Goal: Check status: Check status

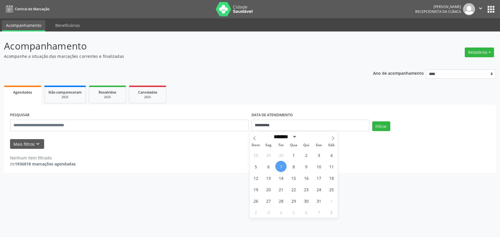
select select "*"
click at [292, 166] on span "8" at bounding box center [293, 166] width 11 height 11
type input "**********"
click at [292, 166] on span "8" at bounding box center [293, 166] width 11 height 11
click at [378, 126] on button "Filtrar" at bounding box center [381, 127] width 18 height 10
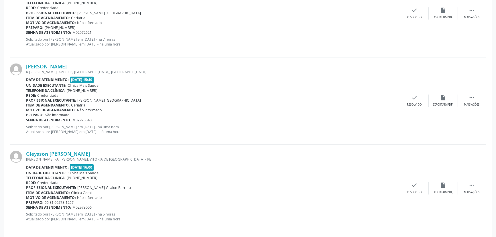
scroll to position [1081, 0]
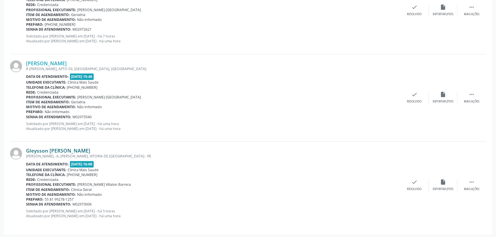
click at [42, 150] on link "Gleysson [PERSON_NAME]" at bounding box center [58, 151] width 64 height 6
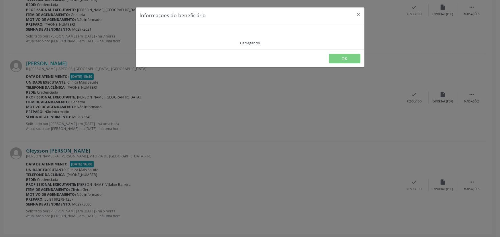
click at [42, 150] on div "Informações do beneficiário × Carregando OK" at bounding box center [250, 118] width 500 height 237
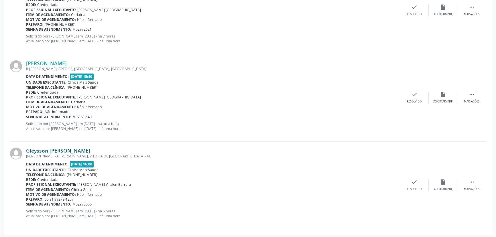
click at [52, 149] on link "Gleysson [PERSON_NAME]" at bounding box center [58, 151] width 64 height 6
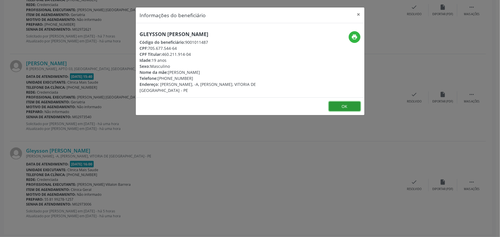
click at [345, 110] on button "OK" at bounding box center [345, 107] width 32 height 10
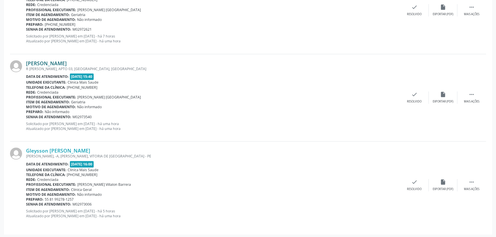
click at [51, 60] on link "[PERSON_NAME]" at bounding box center [46, 63] width 41 height 6
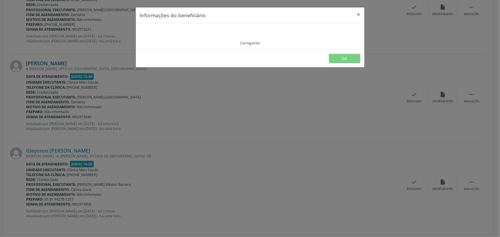
click at [51, 60] on div "Informações do beneficiário × Carregando OK" at bounding box center [250, 118] width 500 height 237
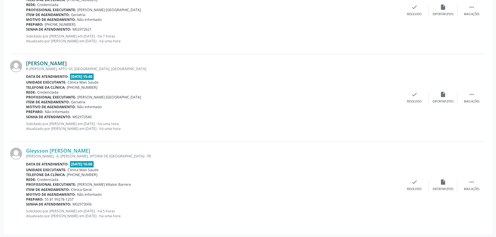
click at [50, 61] on link "[PERSON_NAME]" at bounding box center [46, 63] width 41 height 6
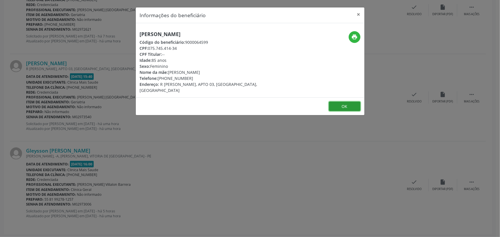
click at [344, 103] on button "OK" at bounding box center [345, 107] width 32 height 10
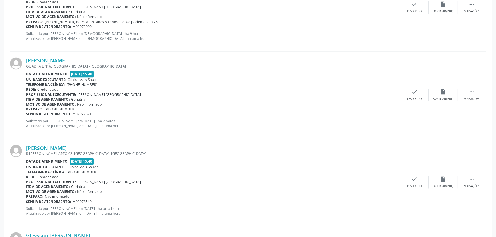
scroll to position [977, 0]
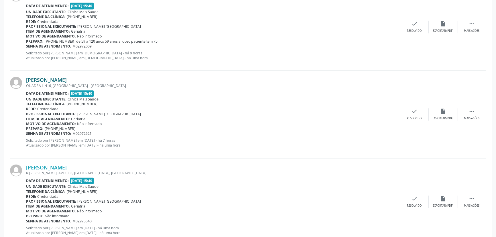
click at [45, 79] on link "[PERSON_NAME]" at bounding box center [46, 80] width 41 height 6
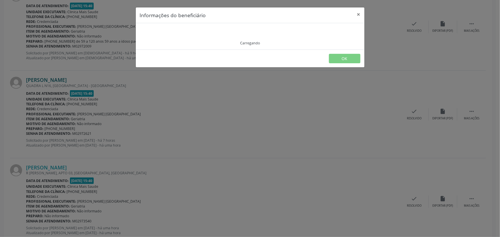
click at [45, 79] on div "Informações do beneficiário × Carregando OK" at bounding box center [250, 118] width 500 height 237
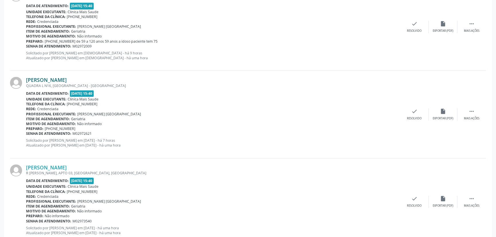
click at [45, 79] on link "[PERSON_NAME]" at bounding box center [46, 80] width 41 height 6
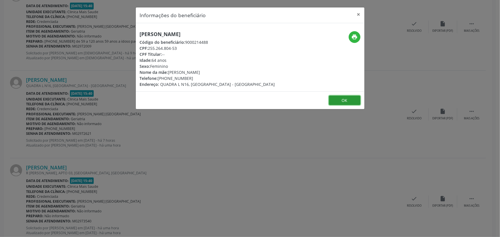
click at [344, 103] on button "OK" at bounding box center [345, 101] width 32 height 10
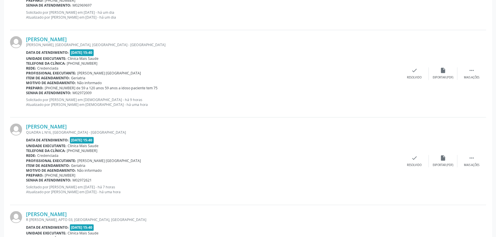
scroll to position [909, 0]
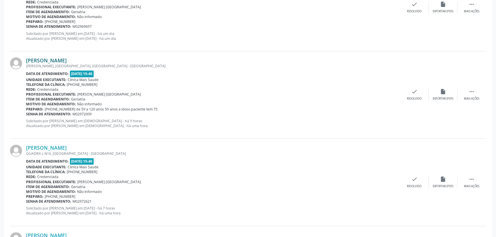
click at [59, 60] on link "[PERSON_NAME]" at bounding box center [46, 60] width 41 height 6
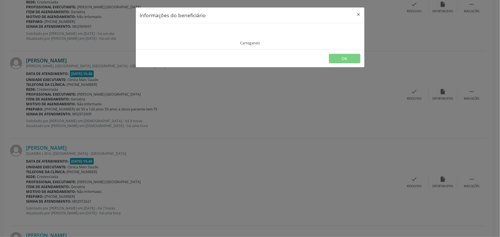
click at [59, 60] on div "Informações do beneficiário × Carregando OK" at bounding box center [250, 118] width 500 height 237
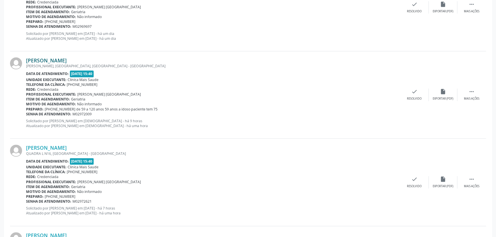
click at [59, 60] on link "[PERSON_NAME]" at bounding box center [46, 60] width 41 height 6
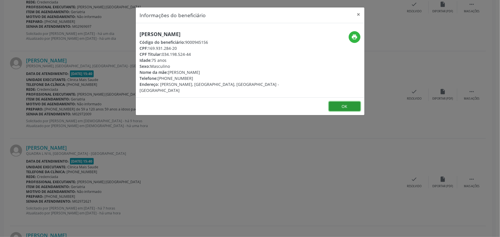
click at [343, 107] on button "OK" at bounding box center [345, 107] width 32 height 10
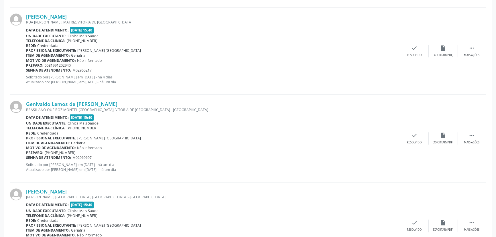
scroll to position [776, 0]
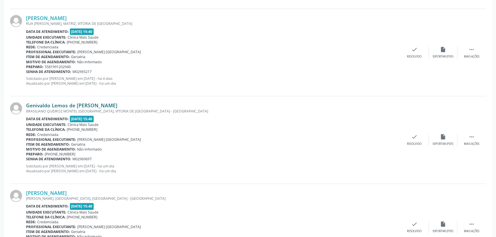
click at [53, 105] on link "Genivaldo Lemos de [PERSON_NAME]" at bounding box center [71, 105] width 91 height 6
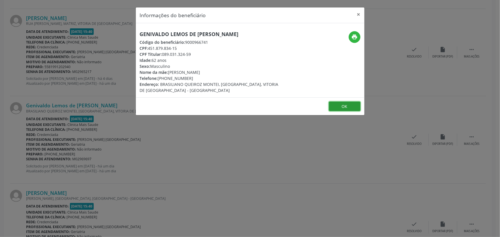
click at [341, 105] on button "OK" at bounding box center [345, 107] width 32 height 10
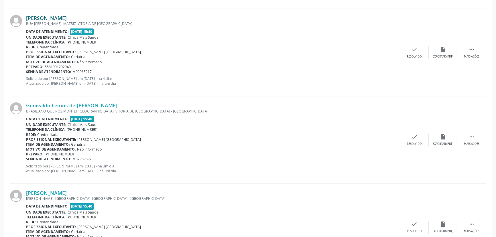
click at [55, 16] on link "[PERSON_NAME]" at bounding box center [46, 18] width 41 height 6
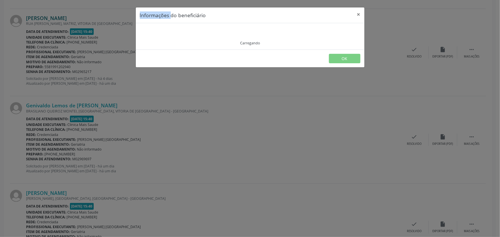
click at [55, 16] on div "Informações do beneficiário × Carregando OK" at bounding box center [250, 118] width 500 height 237
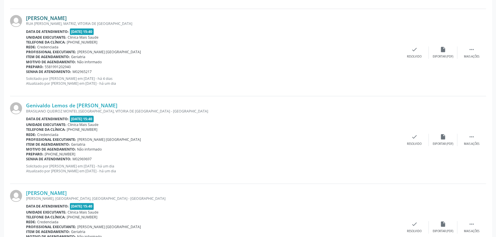
click at [55, 16] on link "[PERSON_NAME]" at bounding box center [46, 18] width 41 height 6
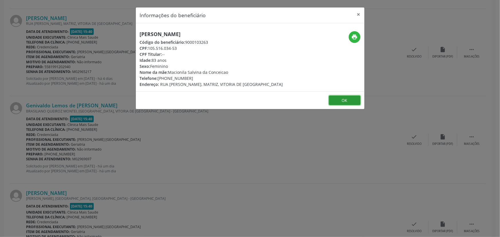
click at [347, 105] on button "OK" at bounding box center [345, 101] width 32 height 10
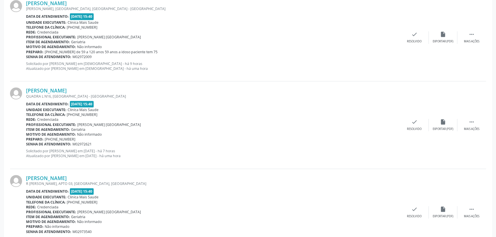
scroll to position [1081, 0]
